Goal: Navigation & Orientation: Find specific page/section

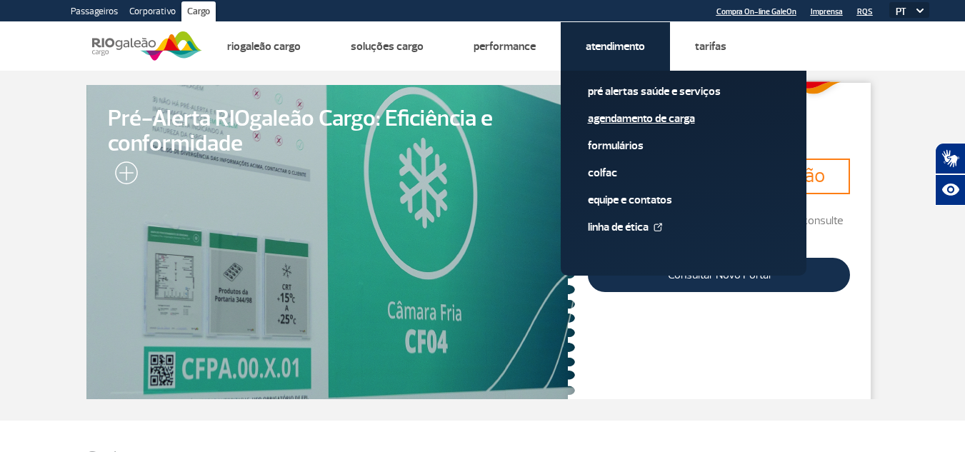
click at [596, 119] on link "Agendamento de Carga" at bounding box center [683, 119] width 191 height 16
click at [627, 39] on link "Atendimento" at bounding box center [615, 46] width 59 height 14
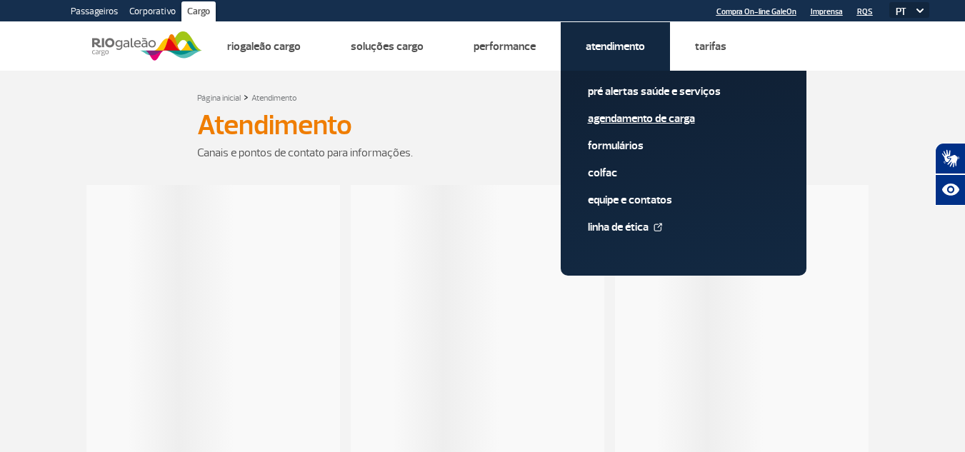
click at [637, 123] on link "Agendamento de Carga" at bounding box center [683, 119] width 191 height 16
